Goal: Task Accomplishment & Management: Manage account settings

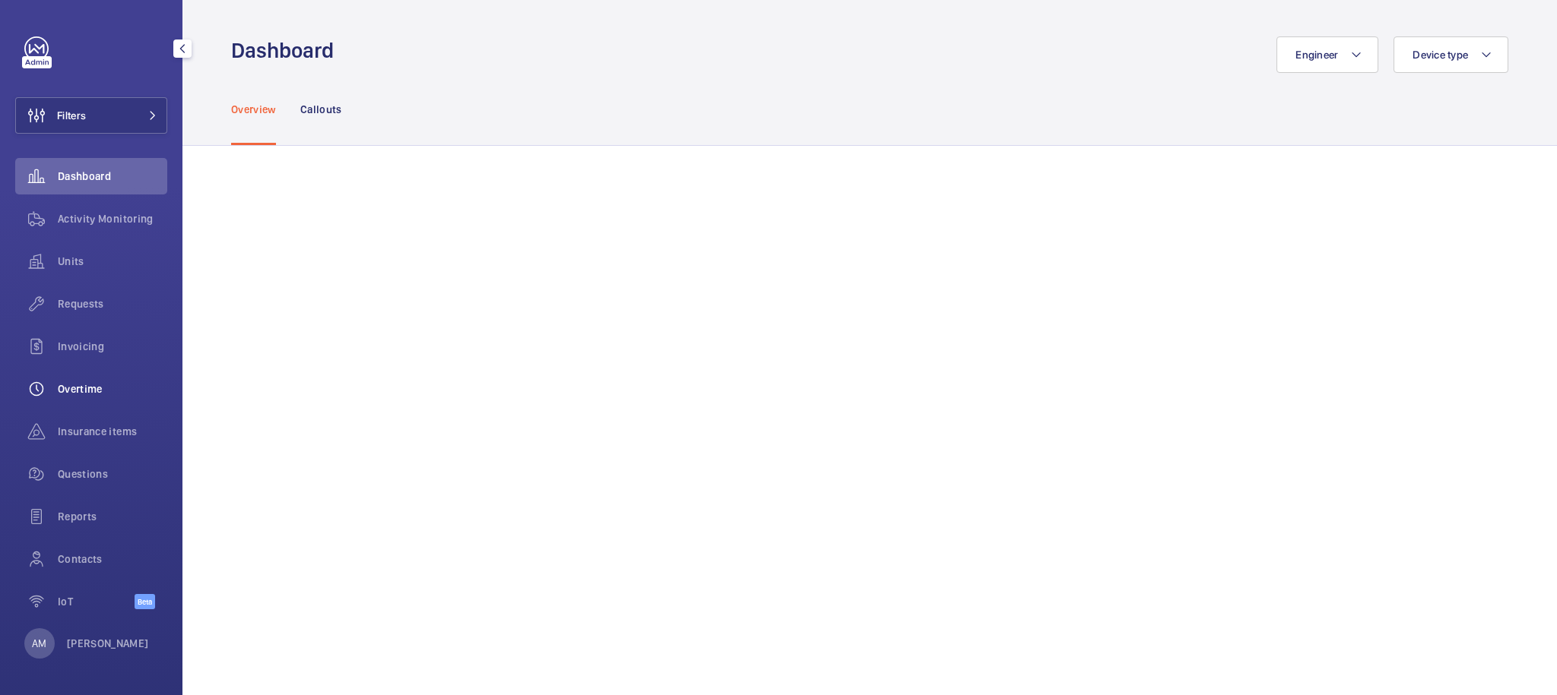
click at [91, 389] on span "Overtime" at bounding box center [112, 389] width 109 height 15
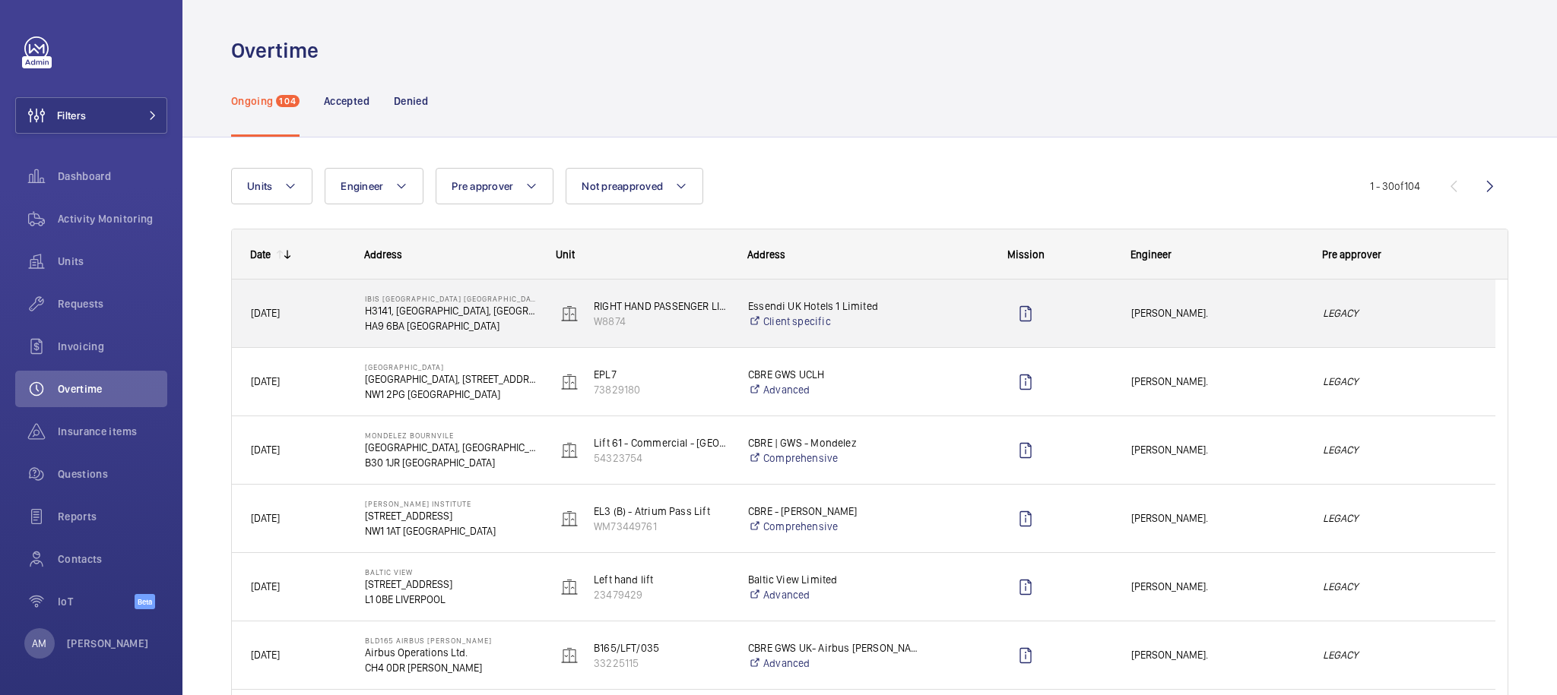
click at [1351, 317] on em "LEGACY" at bounding box center [1400, 313] width 154 height 17
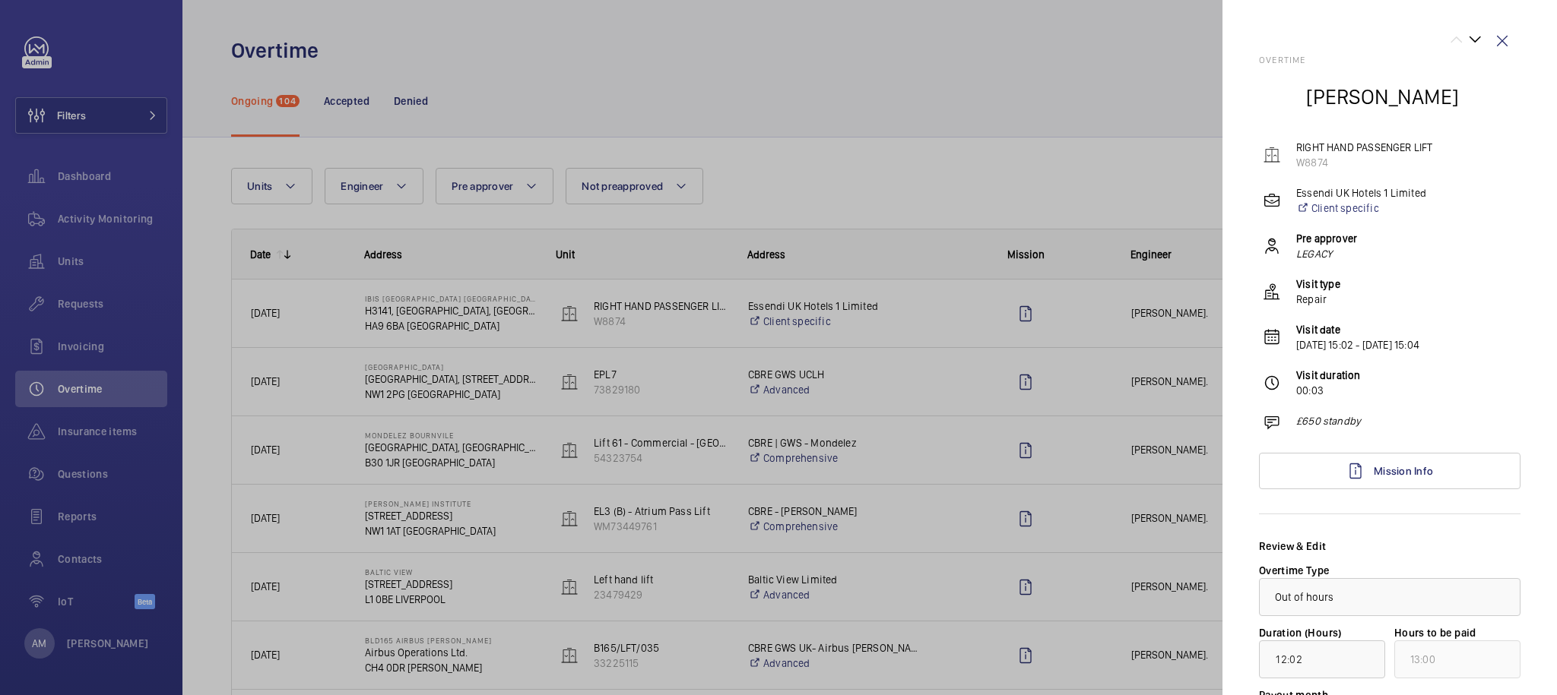
click at [1064, 165] on div at bounding box center [778, 347] width 1557 height 695
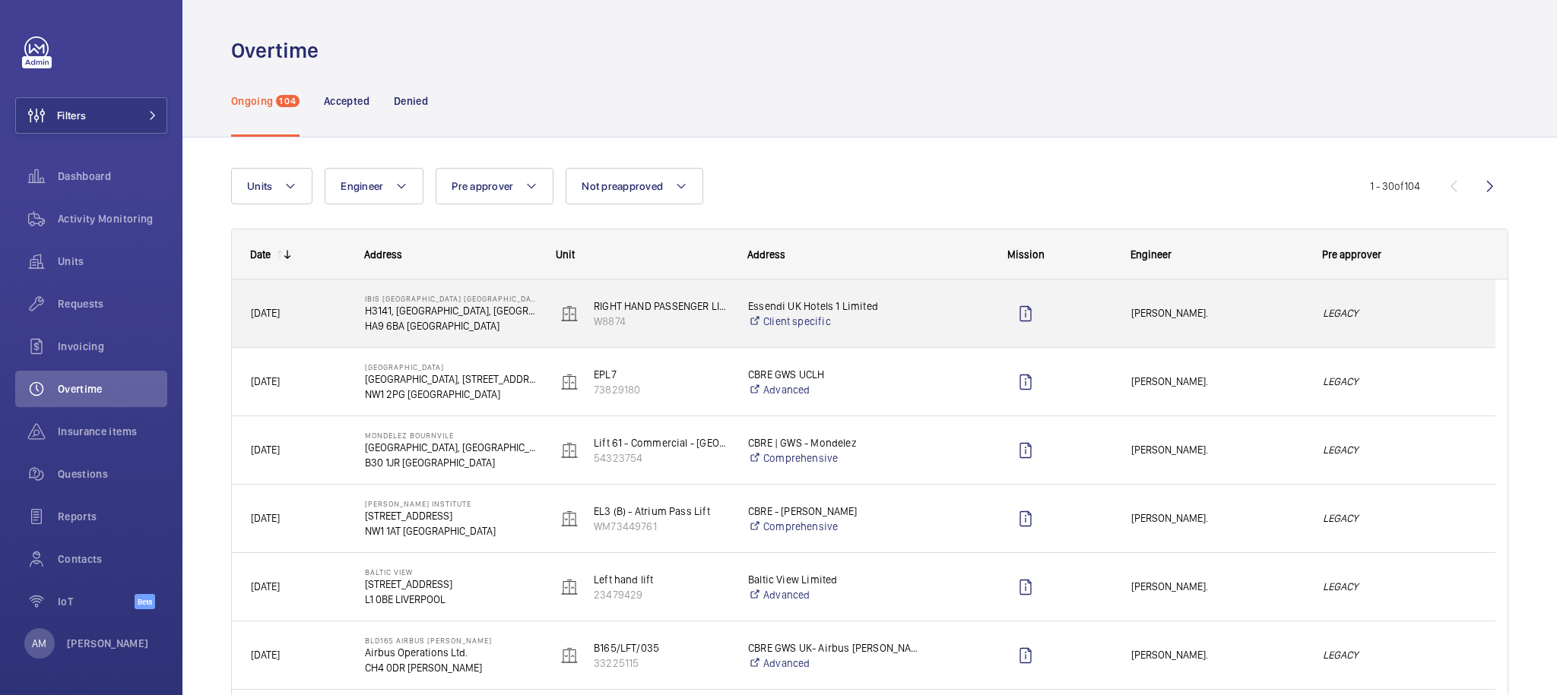
click at [1377, 325] on div "LEGACY" at bounding box center [1399, 314] width 190 height 48
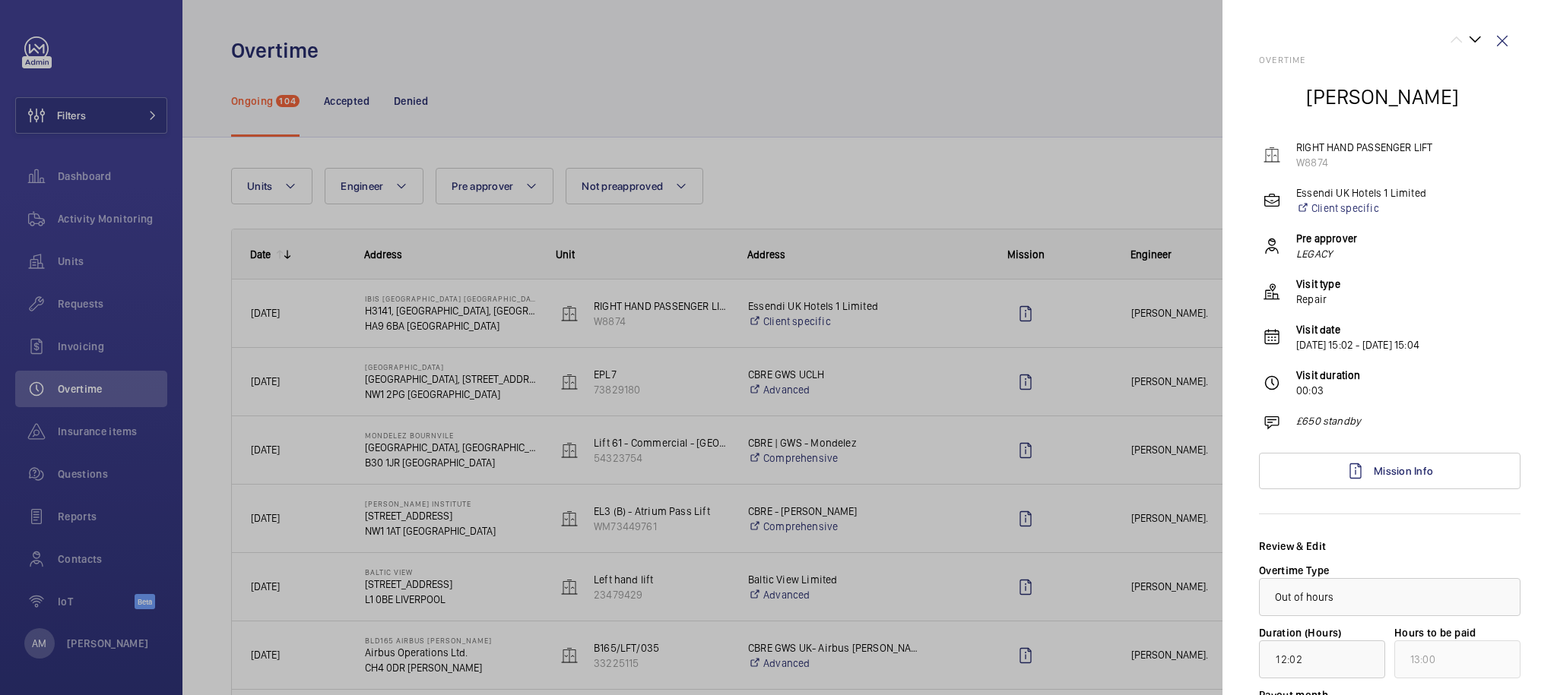
click at [1056, 154] on div at bounding box center [778, 347] width 1557 height 695
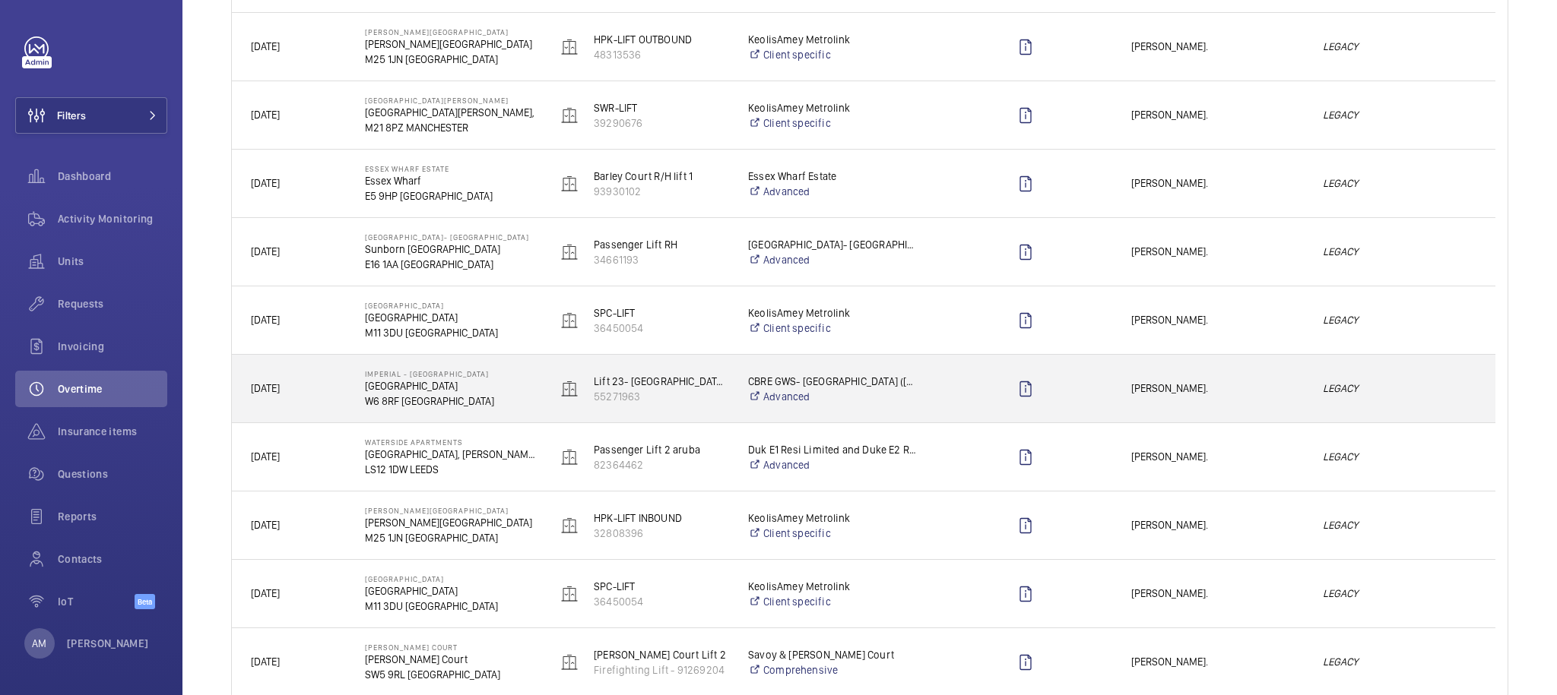
scroll to position [1710, 0]
